Goal: Task Accomplishment & Management: Use online tool/utility

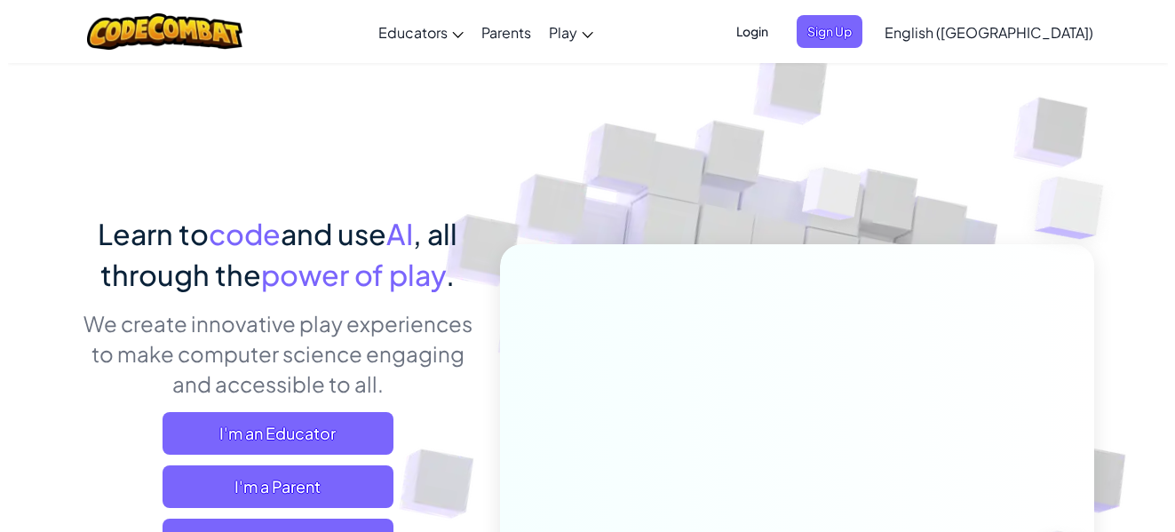
scroll to position [465, 0]
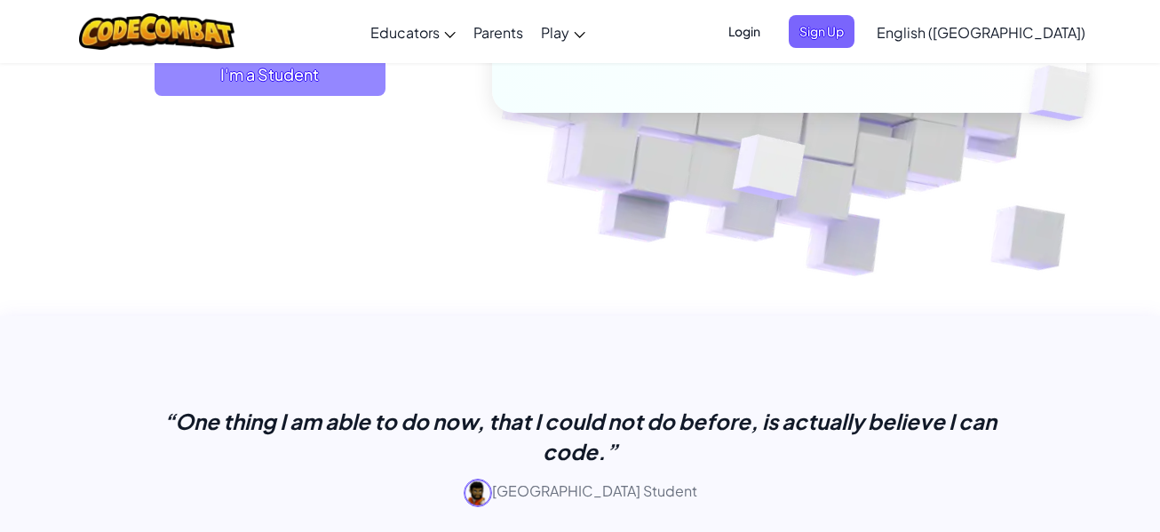
click at [336, 87] on span "I'm a Student" at bounding box center [270, 74] width 231 height 43
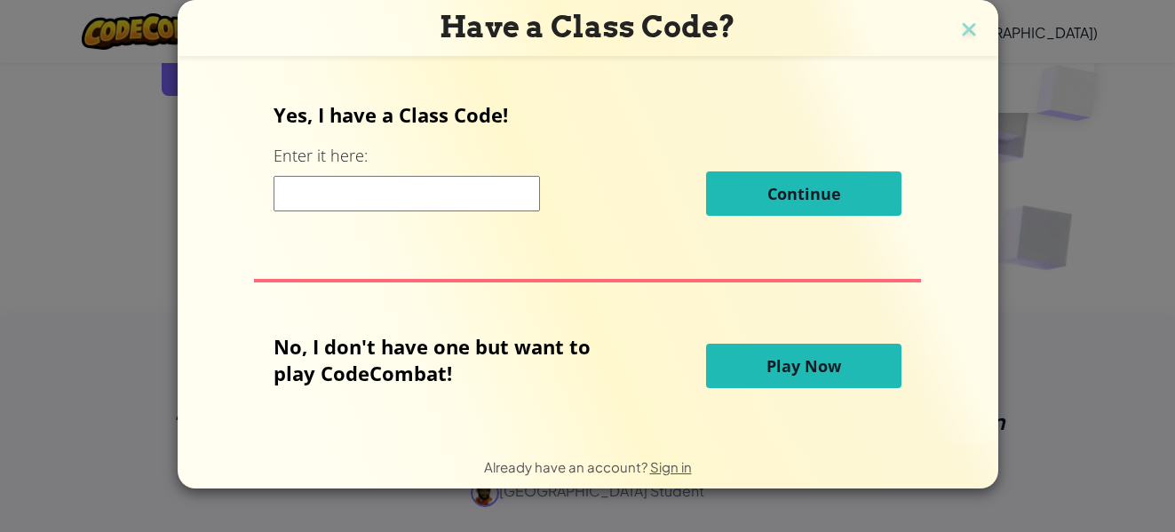
click at [837, 359] on span "Play Now" at bounding box center [804, 365] width 75 height 21
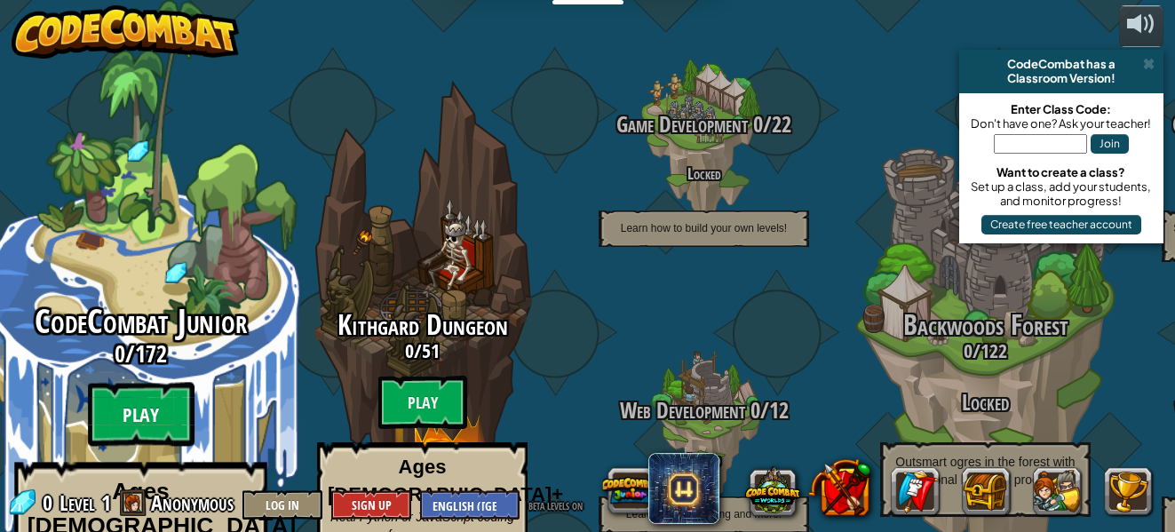
click at [119, 383] on btn "Play" at bounding box center [141, 415] width 107 height 64
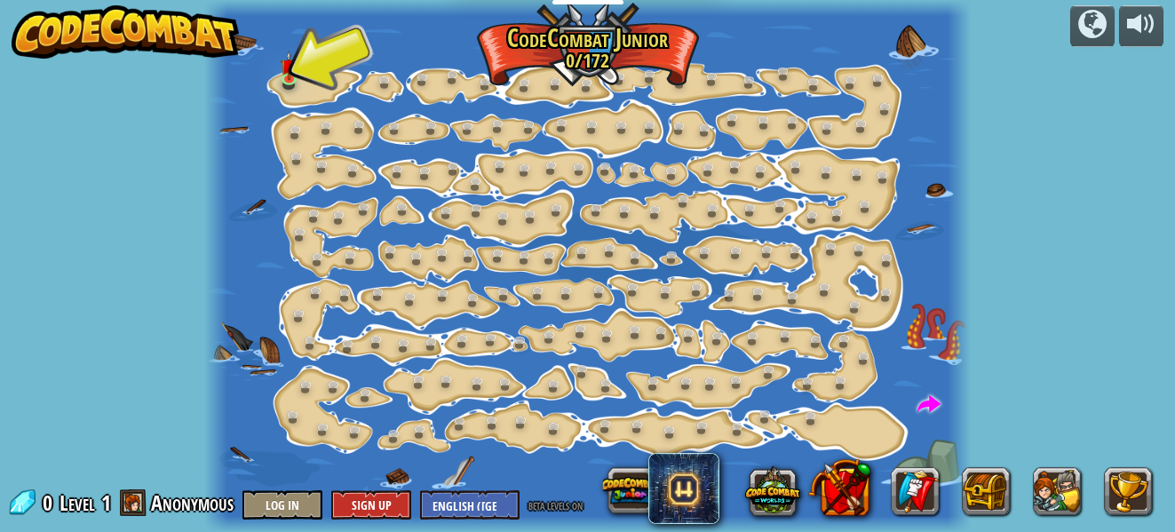
click at [260, 38] on div at bounding box center [587, 266] width 767 height 532
click at [293, 74] on img at bounding box center [289, 57] width 17 height 39
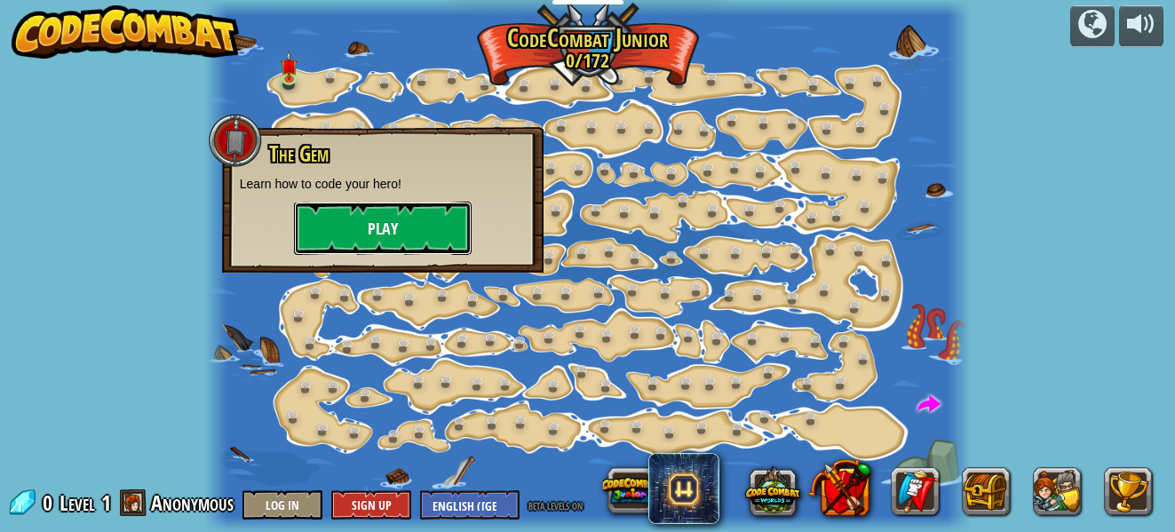
click at [349, 235] on button "Play" at bounding box center [383, 228] width 178 height 53
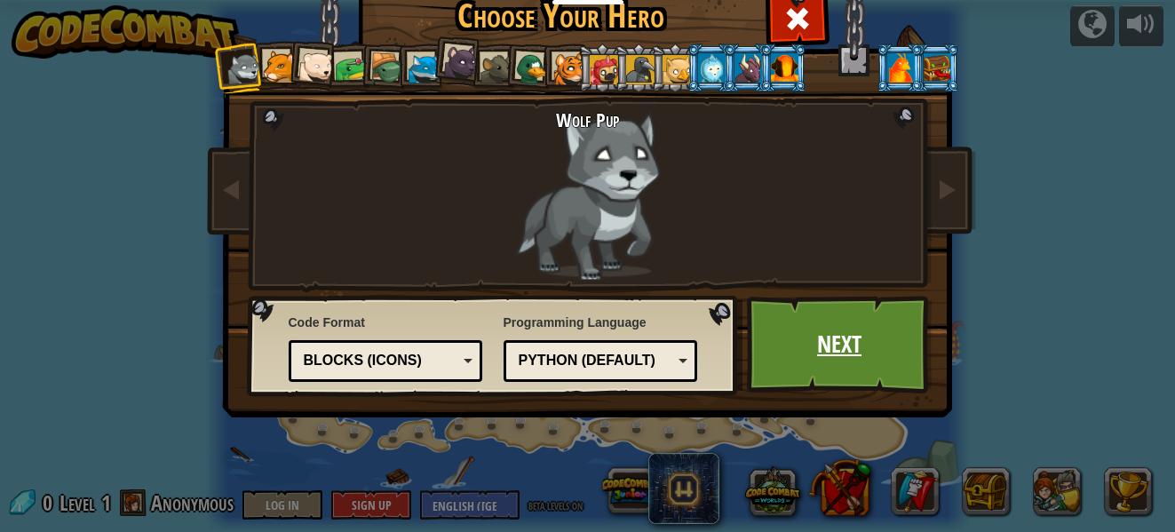
click at [813, 301] on link "Next" at bounding box center [840, 345] width 186 height 98
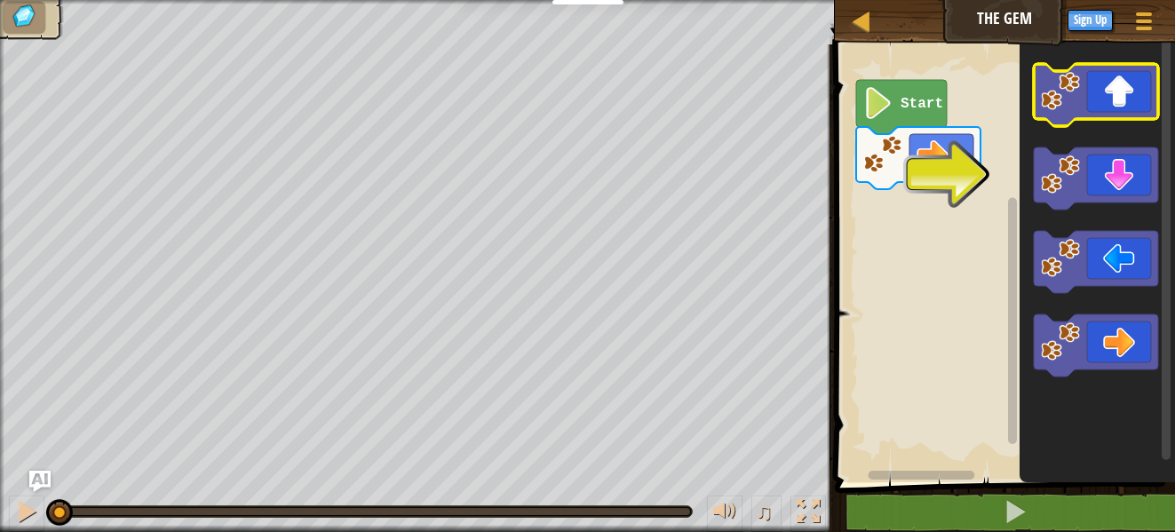
click at [1124, 93] on icon "Blockly Workspace" at bounding box center [1096, 95] width 124 height 62
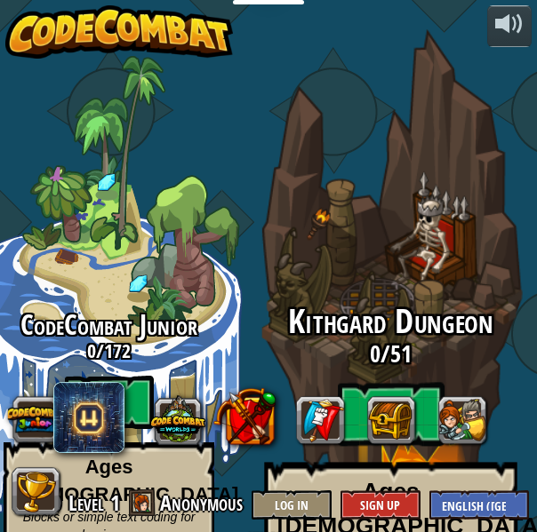
click at [377, 383] on btn "Play" at bounding box center [391, 415] width 107 height 64
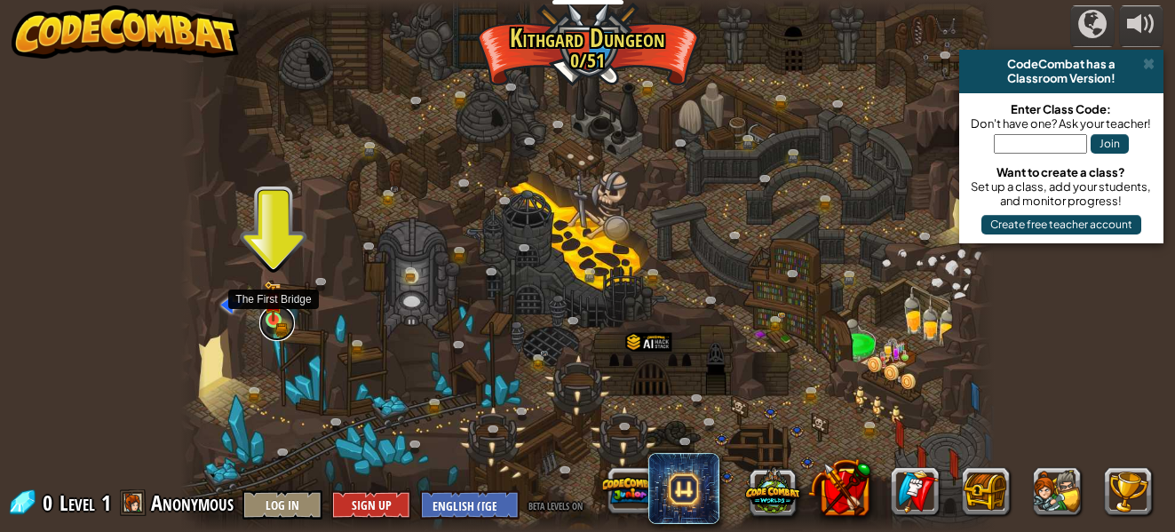
click at [281, 328] on link at bounding box center [277, 324] width 36 height 36
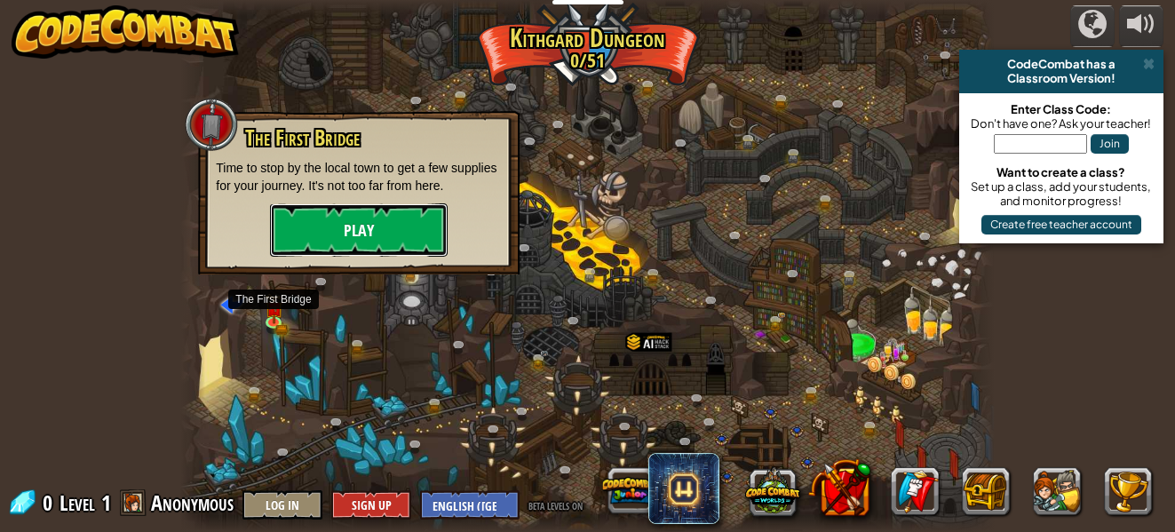
click at [344, 231] on button "Play" at bounding box center [359, 229] width 178 height 53
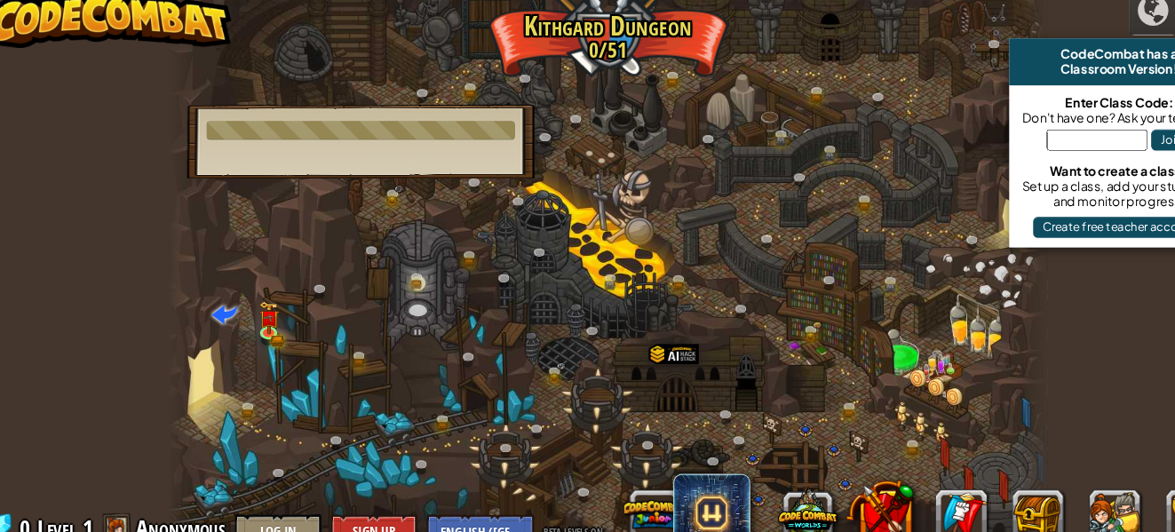
drag, startPoint x: 347, startPoint y: 197, endPoint x: 357, endPoint y: 205, distance: 12.6
click at [357, 205] on div at bounding box center [587, 266] width 814 height 532
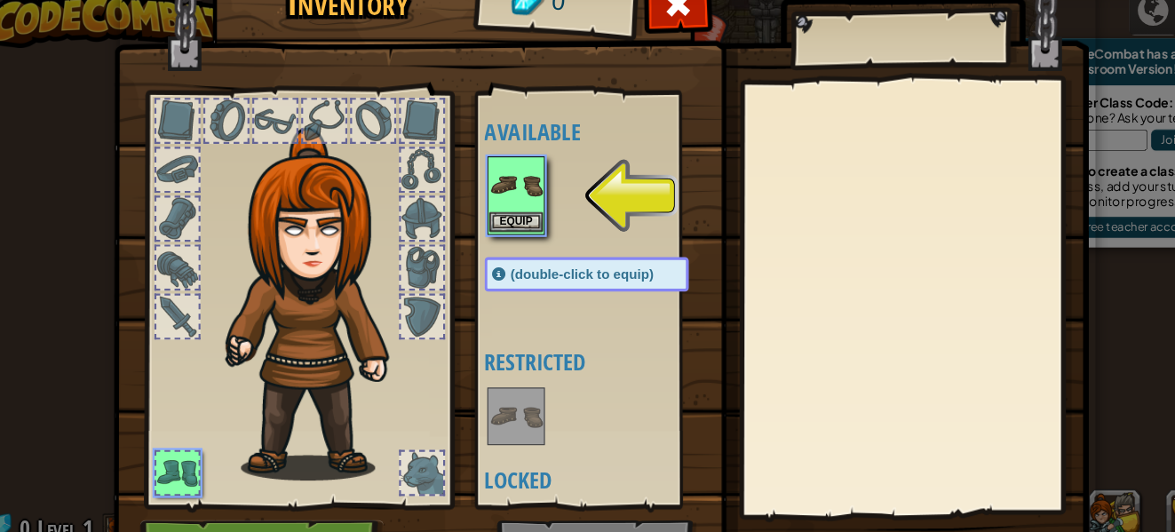
click at [493, 196] on img at bounding box center [503, 186] width 50 height 50
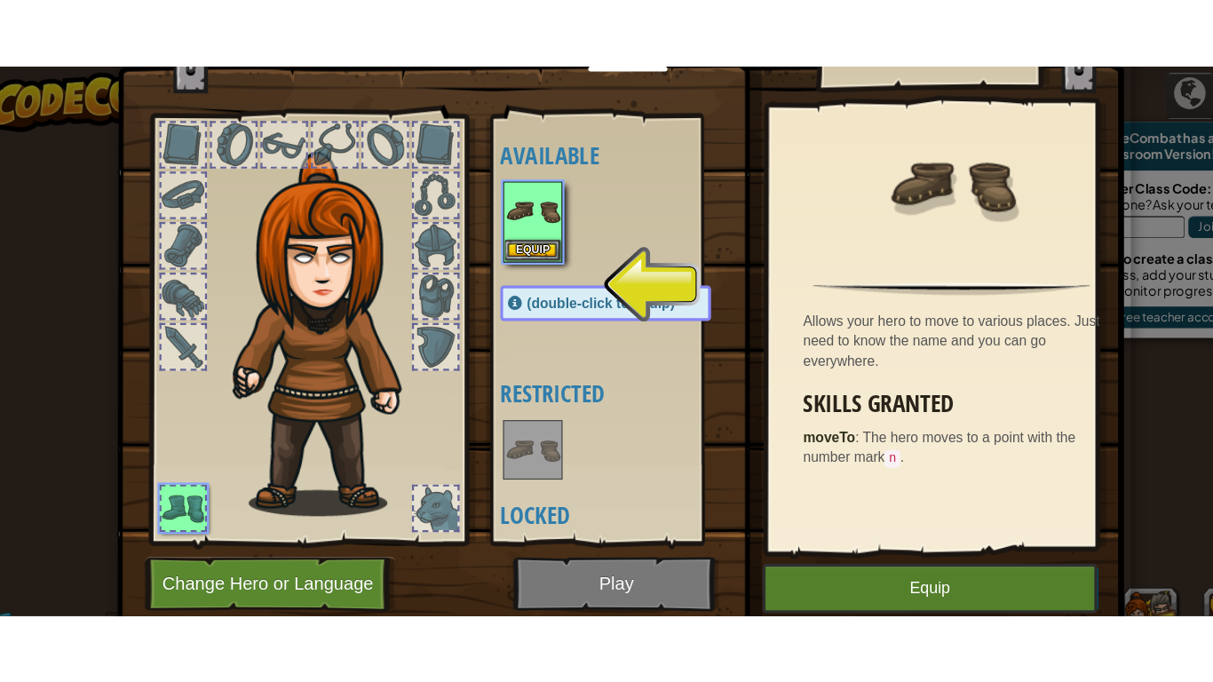
scroll to position [81, 0]
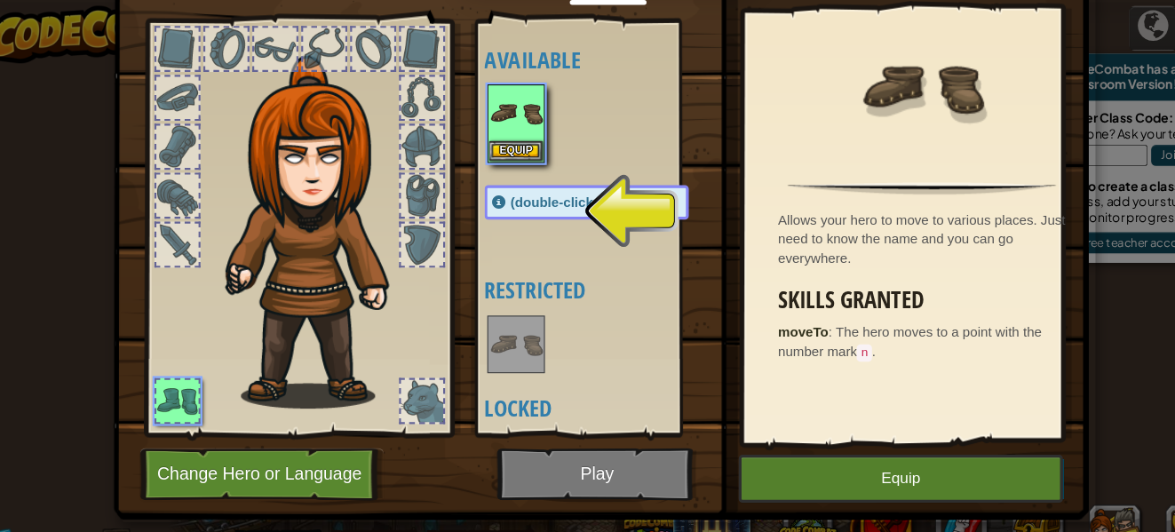
click at [546, 429] on img at bounding box center [581, 159] width 903 height 645
click at [568, 442] on img at bounding box center [581, 159] width 903 height 645
click at [503, 179] on div "(double-click to equip)" at bounding box center [567, 187] width 189 height 32
click at [503, 180] on span "(double-click to equip)" at bounding box center [563, 187] width 132 height 14
click at [497, 188] on span "(double-click to equip)" at bounding box center [563, 187] width 132 height 14
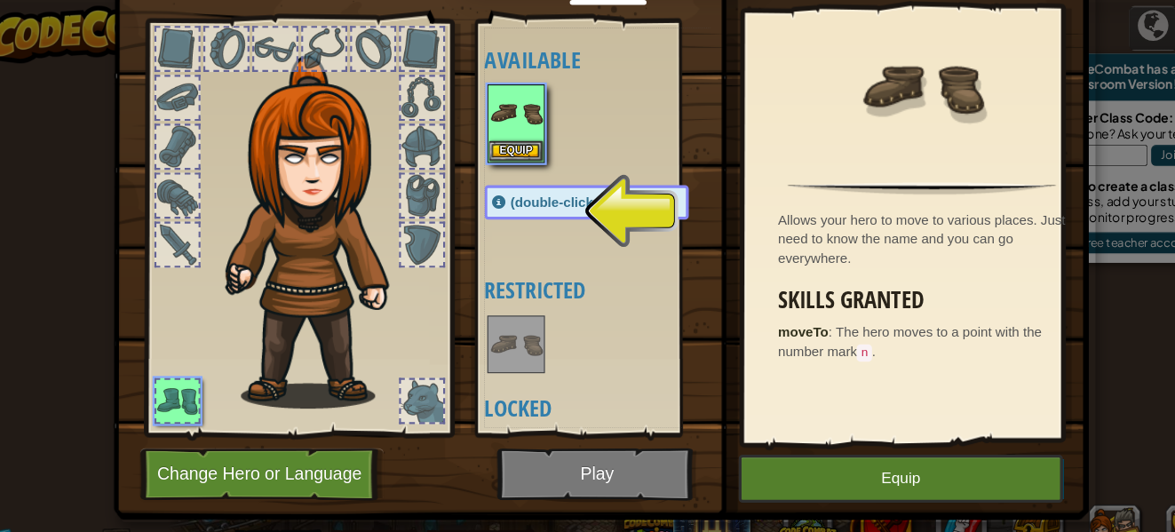
click at [497, 188] on span "(double-click to equip)" at bounding box center [563, 187] width 132 height 14
click at [549, 199] on div "(double-click to equip)" at bounding box center [567, 187] width 189 height 32
click at [550, 199] on div "(double-click to equip)" at bounding box center [567, 187] width 189 height 32
click at [566, 193] on span "(double-click to equip)" at bounding box center [563, 187] width 132 height 14
click at [568, 193] on span "(double-click to equip)" at bounding box center [563, 187] width 132 height 14
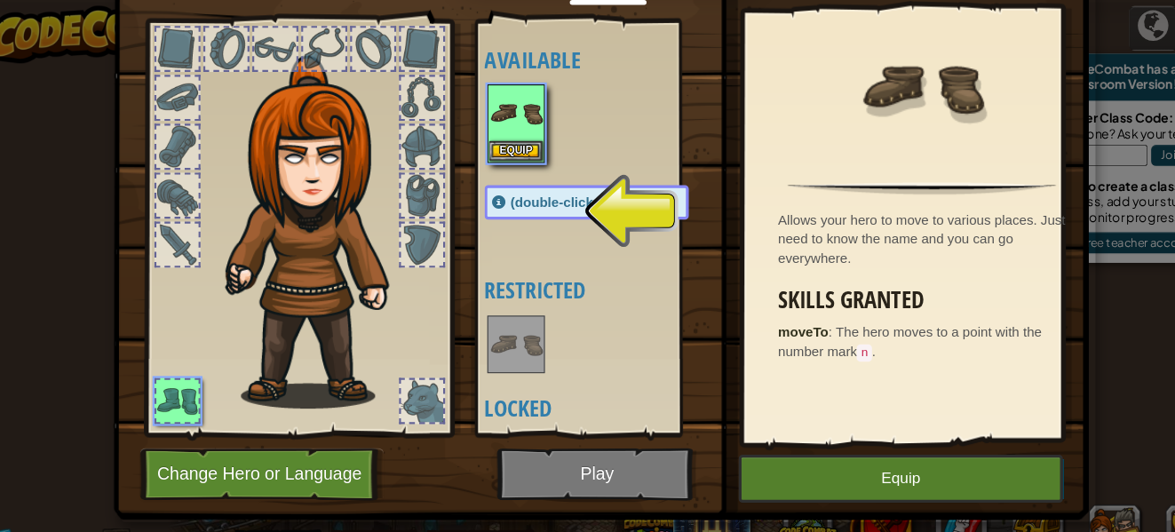
click at [299, 167] on img at bounding box center [321, 215] width 191 height 327
click at [478, 132] on button "Equip" at bounding box center [503, 139] width 50 height 19
click at [476, 292] on div at bounding box center [502, 318] width 53 height 53
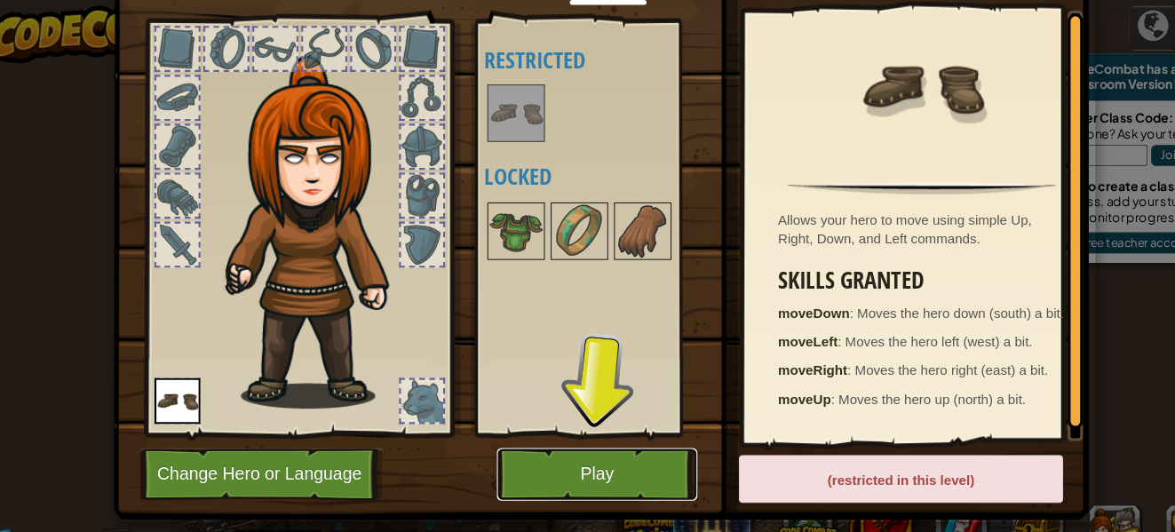
click at [552, 449] on button "Play" at bounding box center [578, 439] width 186 height 49
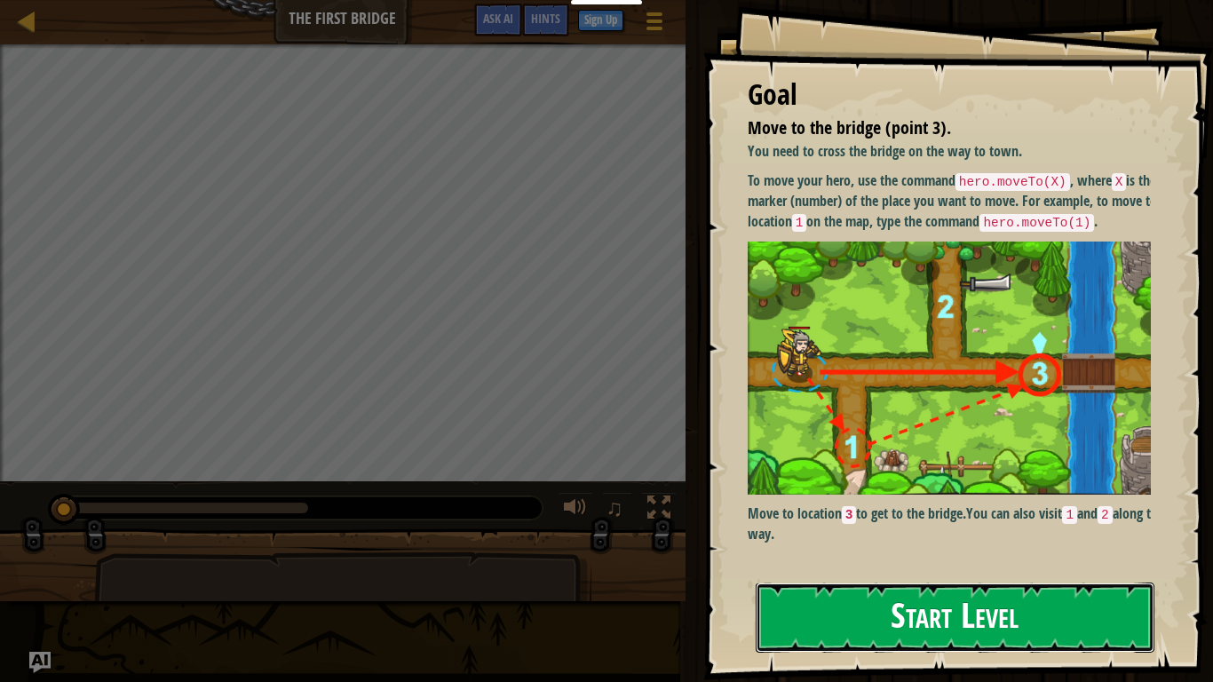
click at [948, 531] on button "Start Level" at bounding box center [955, 618] width 399 height 70
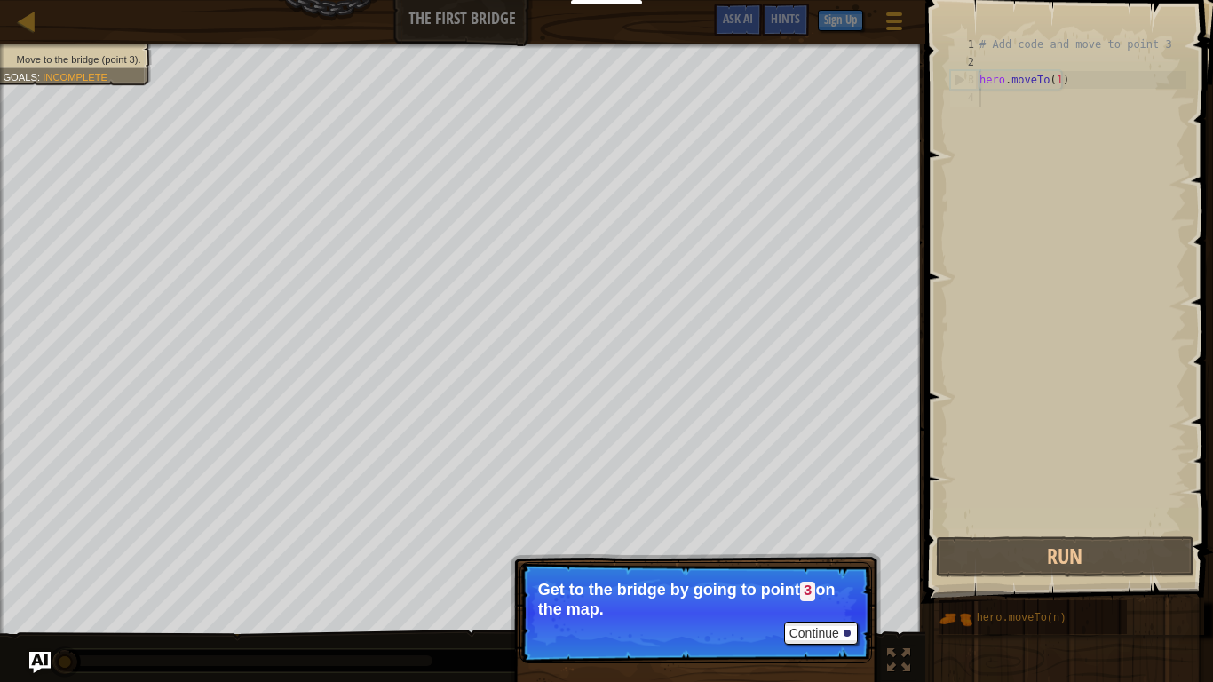
type textarea "hero.moveTo(1)"
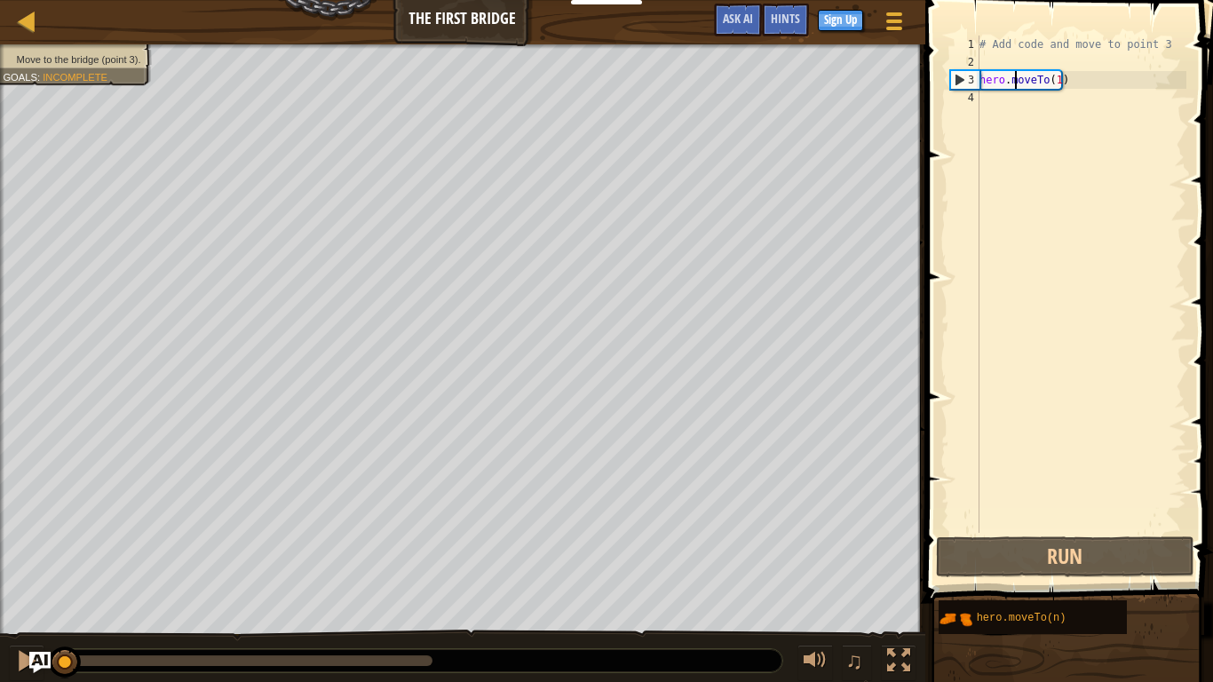
click at [1017, 88] on div "# Add code and move to point 3 hero . moveTo ( 1 )" at bounding box center [1081, 302] width 211 height 533
type textarea "hero.moveTo(1)"
click at [1040, 93] on div "# Add code and move to point 3 hero . moveTo ( 1 )" at bounding box center [1081, 302] width 211 height 533
drag, startPoint x: 1061, startPoint y: 93, endPoint x: 1076, endPoint y: 88, distance: 15.2
click at [1076, 88] on div "# Add code and move to point 3 hero . moveTo ( 1 )" at bounding box center [1081, 302] width 211 height 533
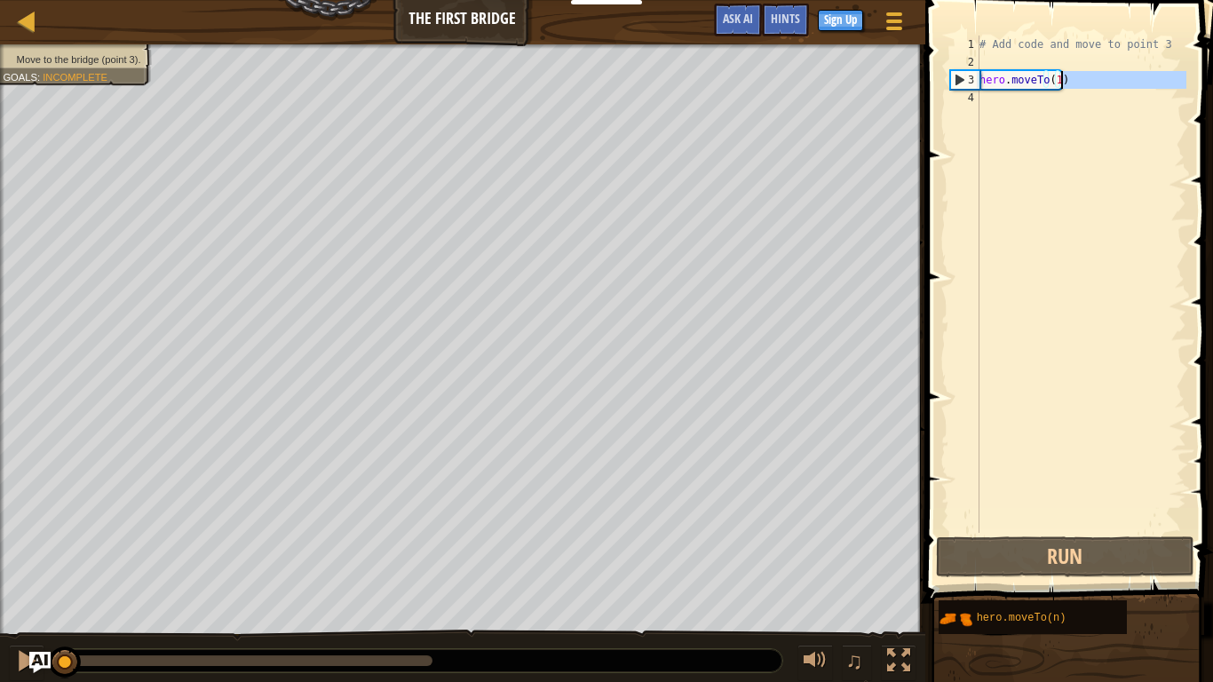
click at [1075, 86] on div "# Add code and move to point 3 hero . moveTo ( 1 )" at bounding box center [1081, 284] width 211 height 497
drag, startPoint x: 1064, startPoint y: 79, endPoint x: 1059, endPoint y: 68, distance: 11.9
click at [1059, 68] on div "# Add code and move to point 3 hero . moveTo ( 1 )" at bounding box center [1081, 302] width 211 height 533
type textarea "hero.moveTo(1)"
click at [1061, 62] on div "# Add code and move to point 3 hero . moveTo ( 1 )" at bounding box center [1081, 302] width 211 height 533
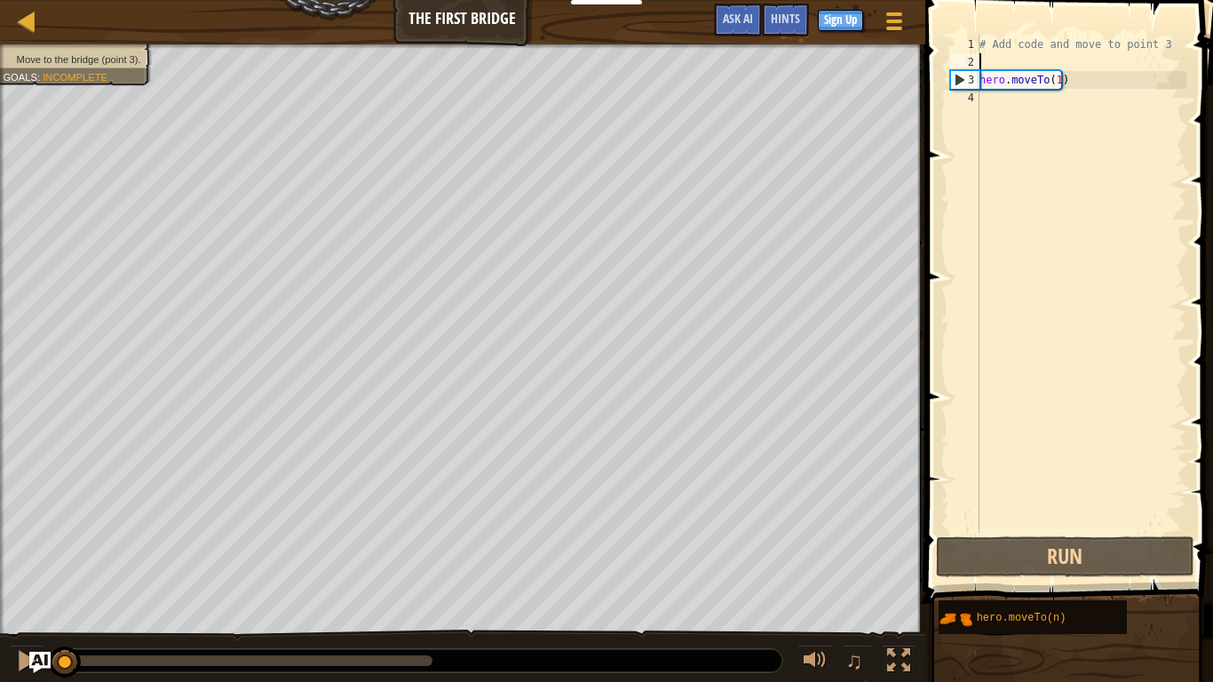
drag, startPoint x: 1053, startPoint y: 74, endPoint x: 1064, endPoint y: 70, distance: 11.2
click at [1064, 70] on div "# Add code and move to point 3 hero . moveTo ( 1 )" at bounding box center [1081, 302] width 211 height 533
type textarea "hero.moveTo(1)"
click at [1082, 7] on span at bounding box center [1071, 276] width 302 height 656
click at [1060, 49] on div "# Add code and move to point 3 hero . moveTo ( 1 )" at bounding box center [1081, 302] width 211 height 533
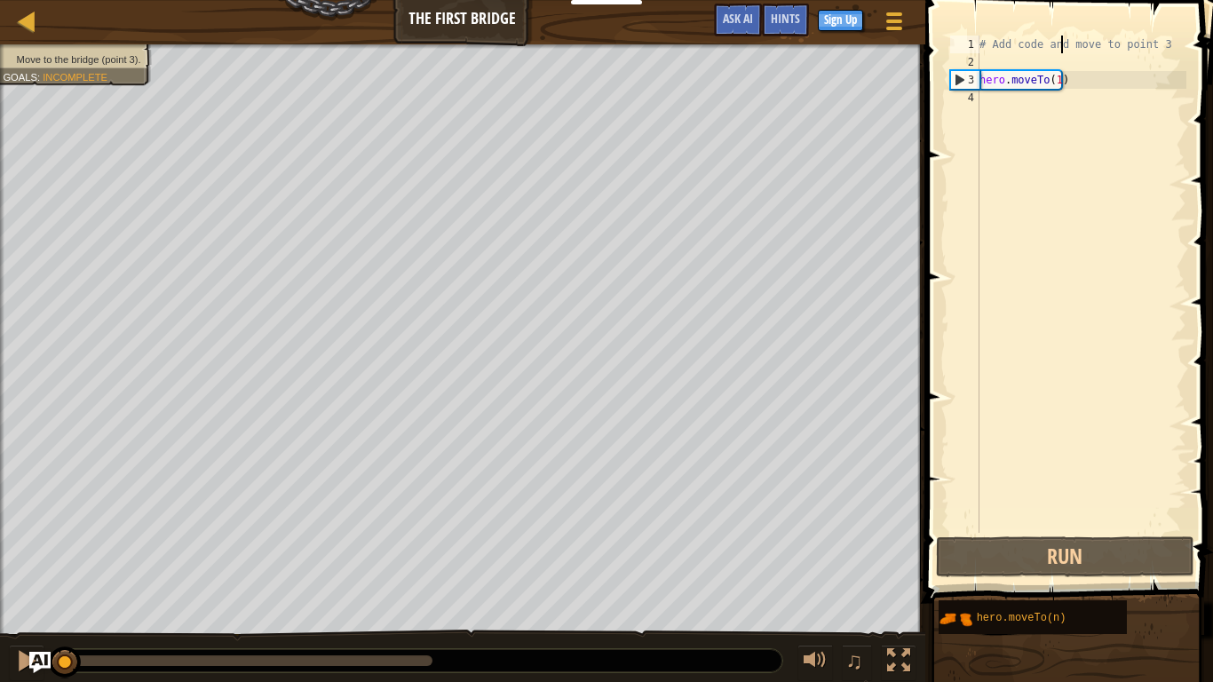
click at [1059, 50] on div "# Add code and move to point 3 hero . moveTo ( 1 )" at bounding box center [1081, 302] width 211 height 533
click at [1043, 77] on div "# Add code and move to point 3 hero . moveTo ( 1 )" at bounding box center [1081, 302] width 211 height 533
type textarea "hero.moveTo(1)"
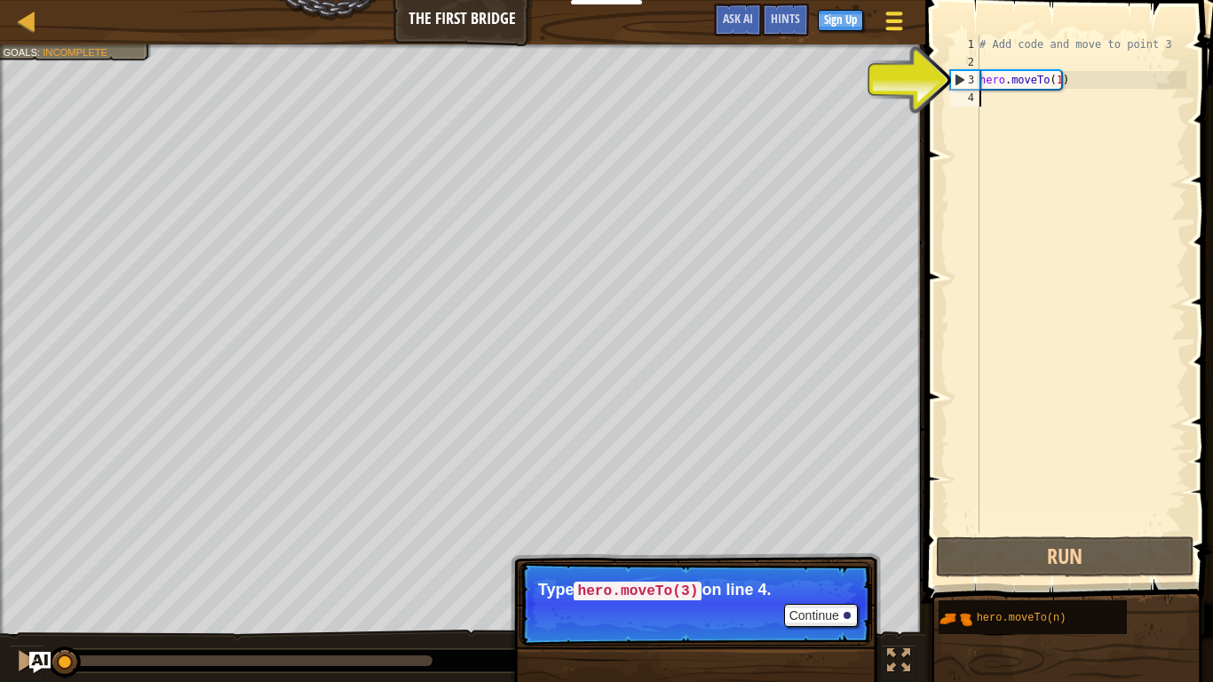
type textarea "hero.moveTo(1)"
click at [0, 449] on div at bounding box center [2, 352] width 4 height 616
